Goal: Book appointment/travel/reservation

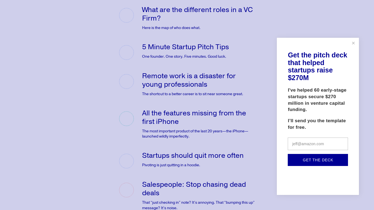
scroll to position [123, 0]
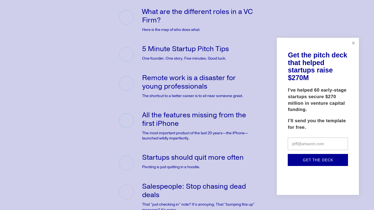
click at [351, 44] on link "Close" at bounding box center [354, 44] width 10 height 10
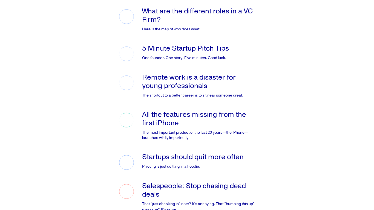
scroll to position [0, 0]
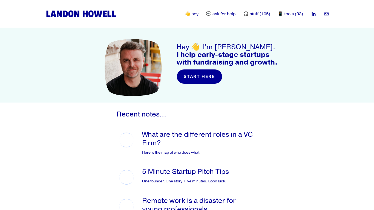
click at [193, 70] on link "start here" at bounding box center [200, 76] width 46 height 15
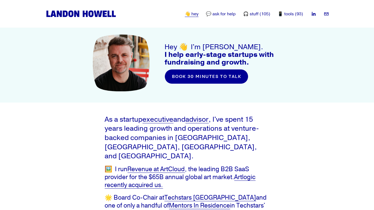
click at [195, 74] on link "book 30 minutes to talk" at bounding box center [207, 76] width 84 height 15
